Goal: Task Accomplishment & Management: Use online tool/utility

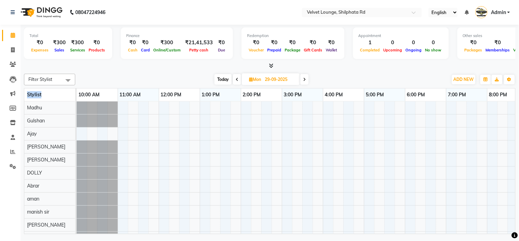
scroll to position [519, 95]
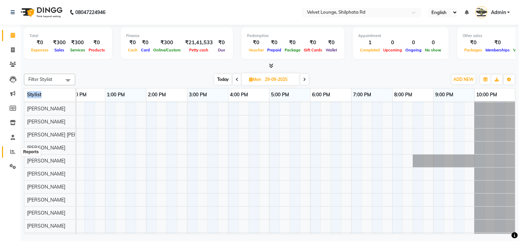
click at [12, 151] on icon at bounding box center [12, 151] width 5 height 5
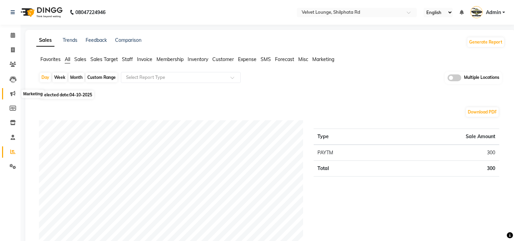
click at [14, 91] on icon at bounding box center [12, 93] width 5 height 5
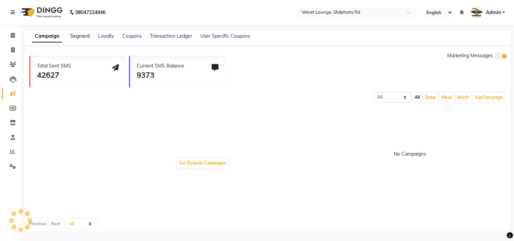
click at [83, 36] on link "Segment" at bounding box center [80, 36] width 20 height 6
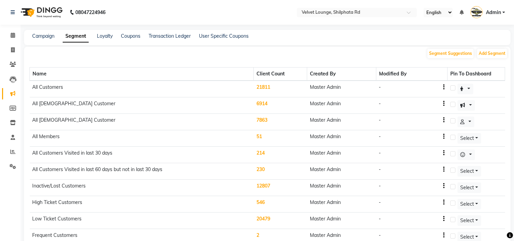
click at [270, 120] on td "7863" at bounding box center [280, 122] width 53 height 16
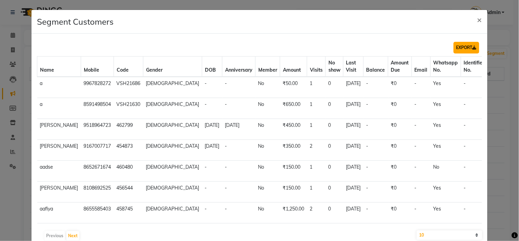
click at [456, 47] on button "EXPORT" at bounding box center [467, 48] width 26 height 12
click at [411, 11] on div "Segment Customers ×" at bounding box center [259, 22] width 456 height 24
